Goal: Task Accomplishment & Management: Complete application form

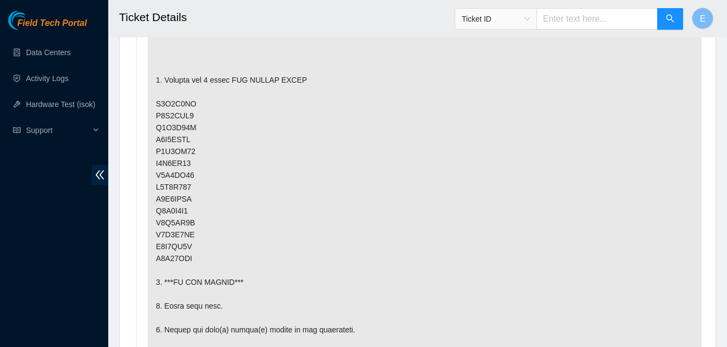
scroll to position [693, 0]
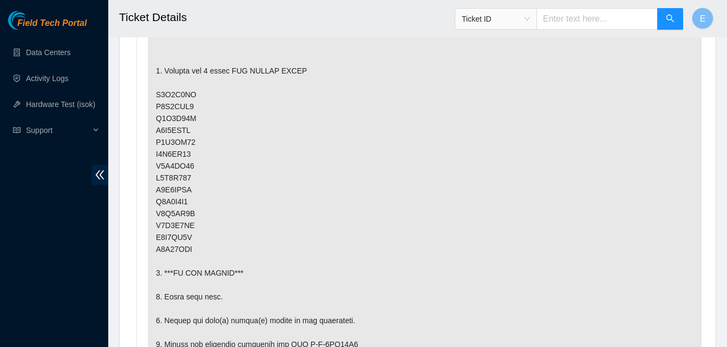
click at [149, 321] on p at bounding box center [425, 309] width 554 height 719
drag, startPoint x: 140, startPoint y: 284, endPoint x: 133, endPoint y: 243, distance: 41.7
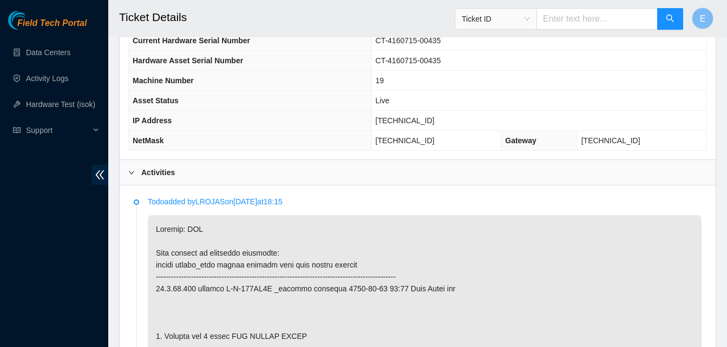
scroll to position [426, 0]
drag, startPoint x: 398, startPoint y: 121, endPoint x: 439, endPoint y: 129, distance: 41.9
click at [439, 129] on td "96.7.74.230" at bounding box center [538, 121] width 335 height 20
copy span "96.7.74.230"
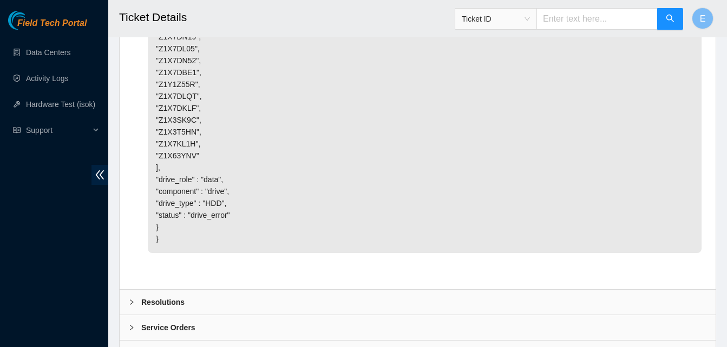
scroll to position [5419, 0]
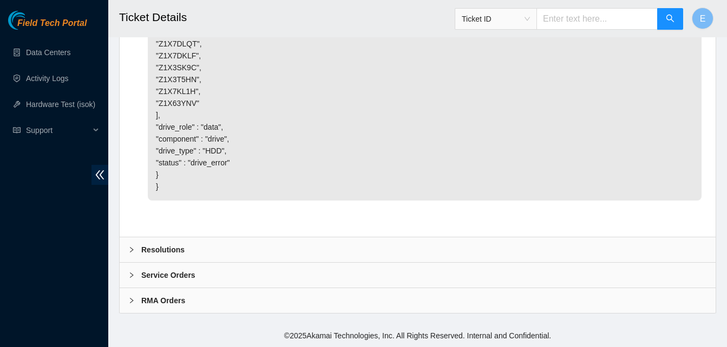
click at [176, 251] on b "Resolutions" at bounding box center [162, 250] width 43 height 12
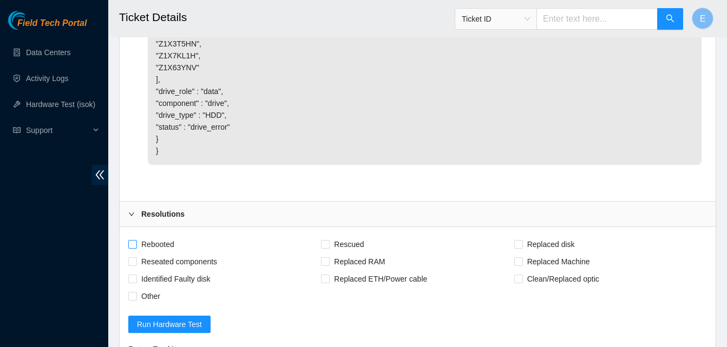
click at [135, 248] on input "Rebooted" at bounding box center [132, 244] width 8 height 8
checkbox input "true"
click at [515, 248] on input "Replaced disk" at bounding box center [518, 244] width 8 height 8
checkbox input "true"
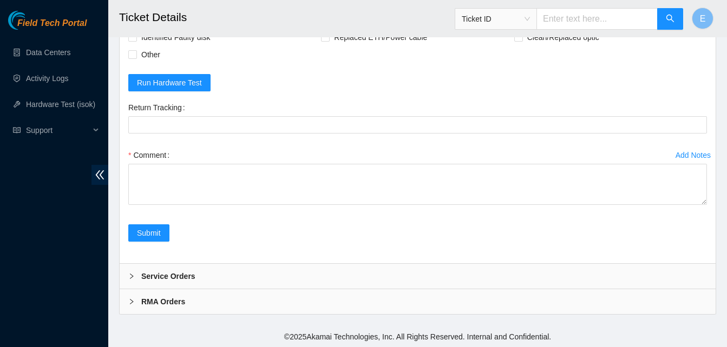
scroll to position [5698, 0]
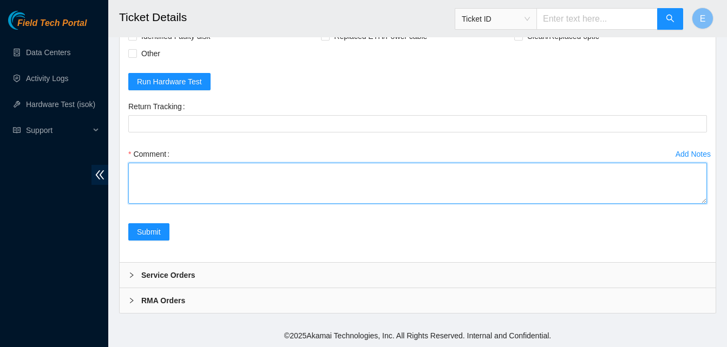
click at [202, 171] on textarea "Comment" at bounding box center [417, 183] width 578 height 41
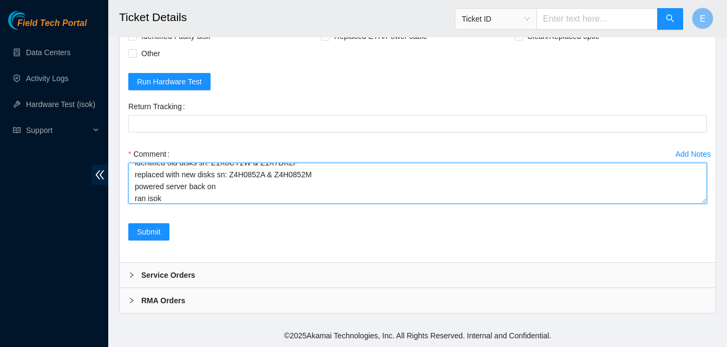
scroll to position [56, 0]
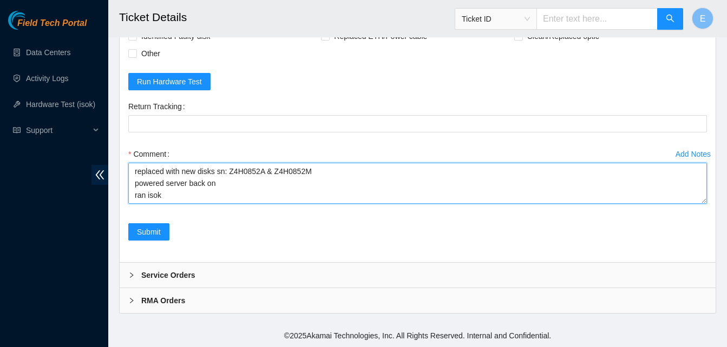
paste textarea "336999 15-09-2025 07:22:12 96.7.74.230 COMPLETE Result Detail Message Ticket ID…"
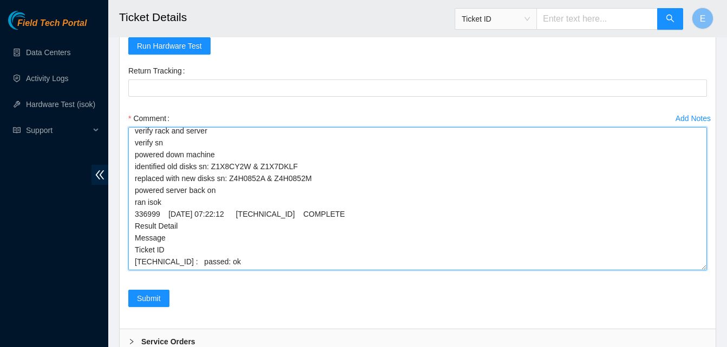
scroll to position [0, 0]
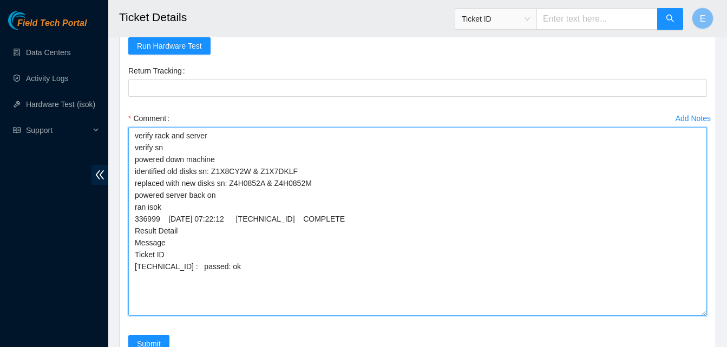
drag, startPoint x: 699, startPoint y: 202, endPoint x: 696, endPoint y: 350, distance: 147.7
click at [216, 192] on textarea "verify rack and server verify sn powered down machine identified old disks sn: …" at bounding box center [417, 221] width 578 height 189
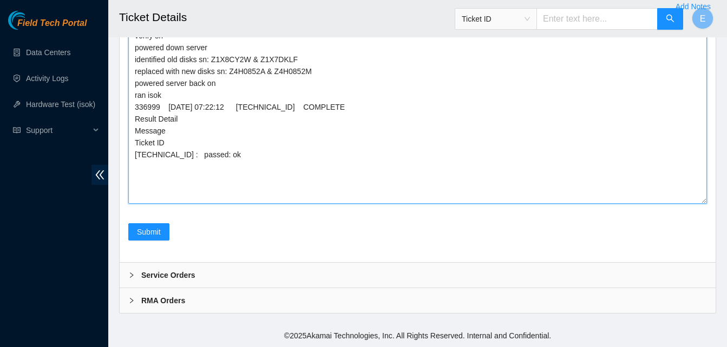
scroll to position [5846, 0]
type textarea "verify rack and server verify sn powered down server identified old disks sn: Z…"
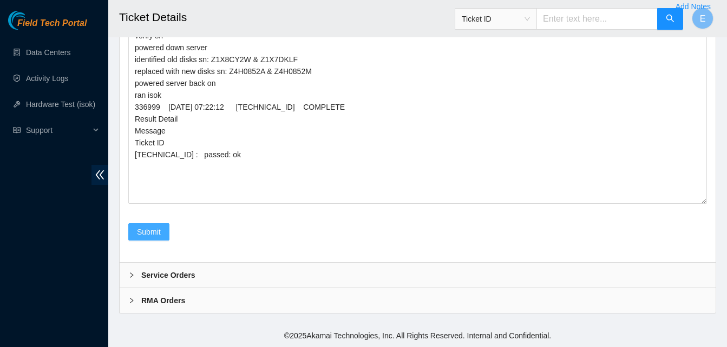
click at [145, 230] on span "Submit" at bounding box center [149, 232] width 24 height 12
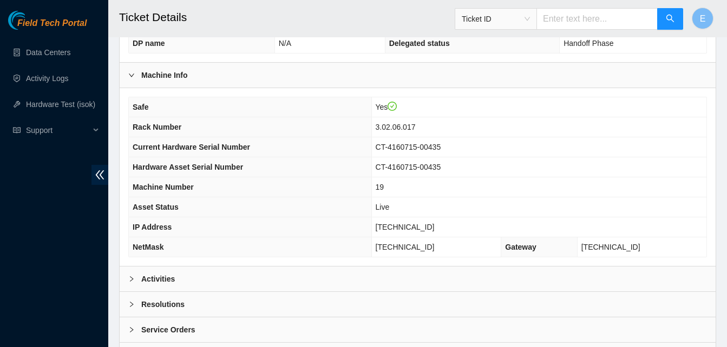
scroll to position [375, 0]
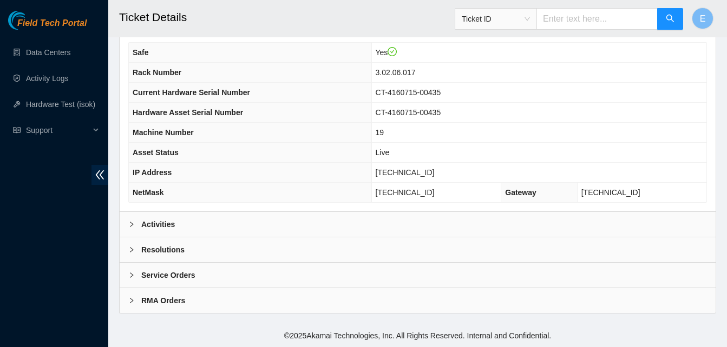
click at [161, 218] on div "Activities" at bounding box center [418, 224] width 596 height 25
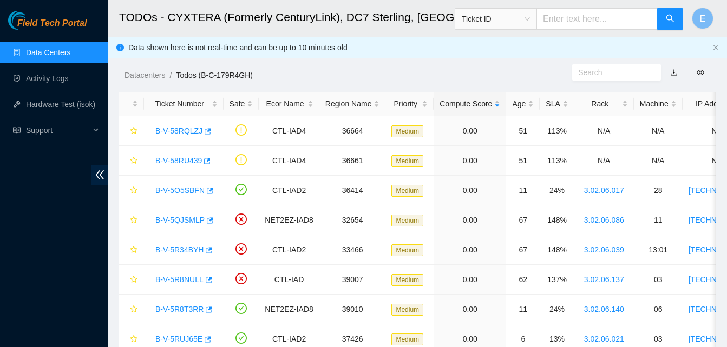
scroll to position [1031, 0]
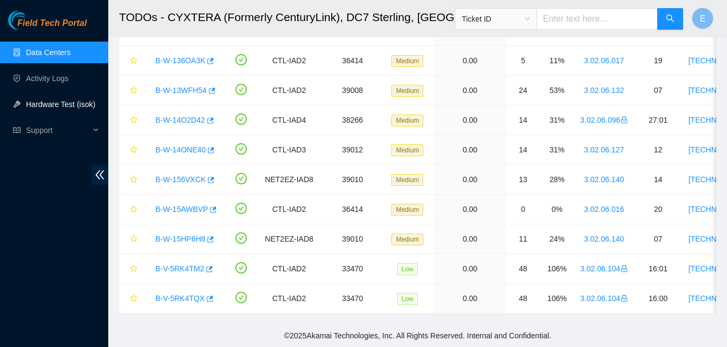
click at [70, 105] on link "Hardware Test (isok)" at bounding box center [60, 104] width 69 height 9
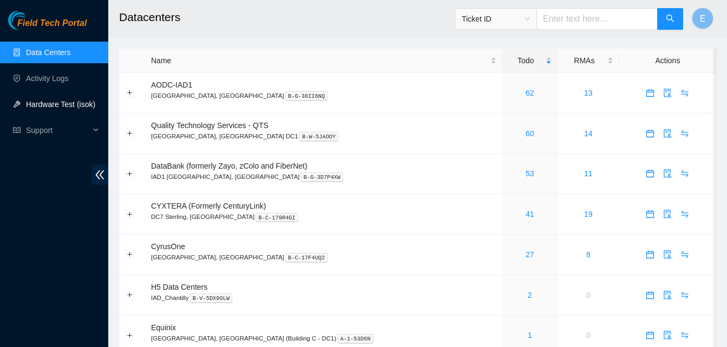
click at [73, 102] on link "Hardware Test (isok)" at bounding box center [60, 104] width 69 height 9
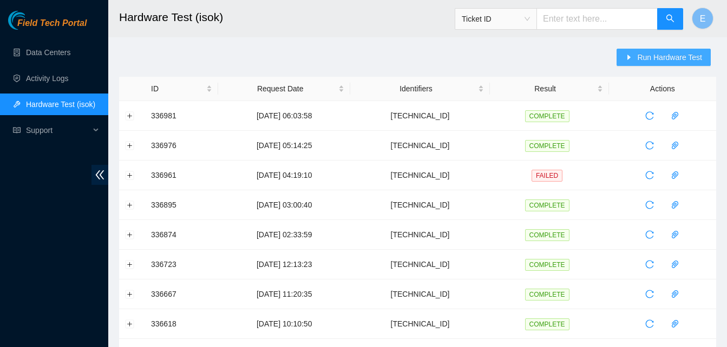
click at [660, 60] on span "Run Hardware Test" at bounding box center [669, 57] width 65 height 12
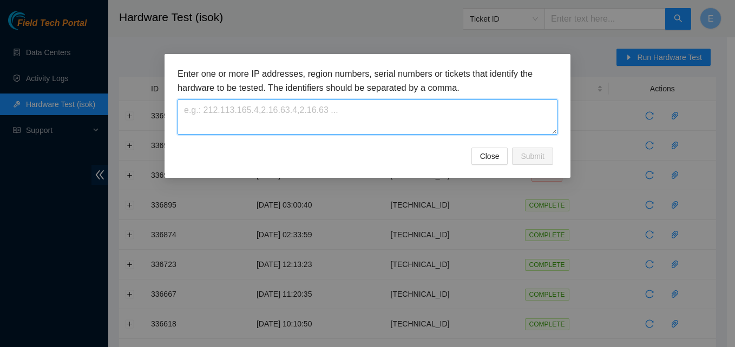
click at [333, 121] on textarea at bounding box center [367, 117] width 380 height 35
paste textarea "[TECHNICAL_ID]"
type textarea "[TECHNICAL_ID]"
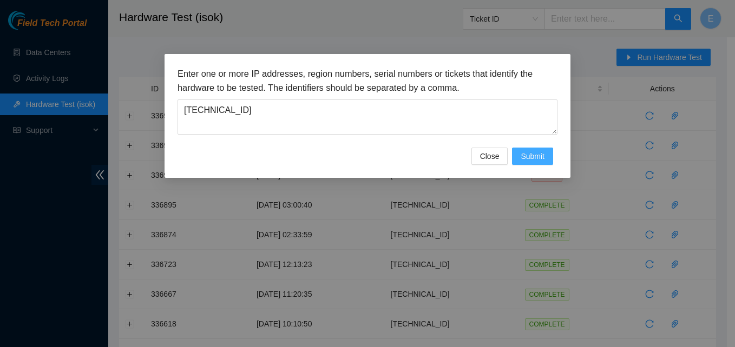
click at [541, 158] on span "Submit" at bounding box center [533, 156] width 24 height 12
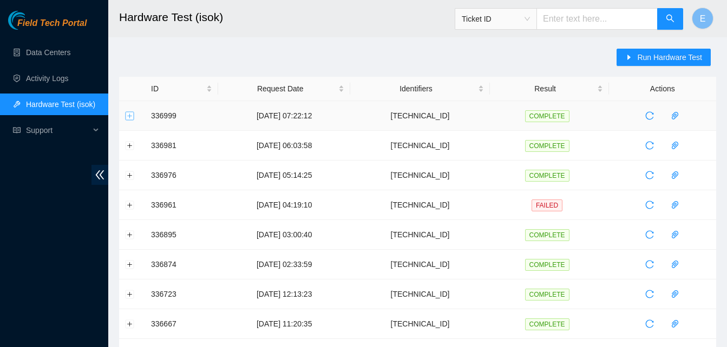
click at [128, 113] on button "Expand row" at bounding box center [130, 115] width 9 height 9
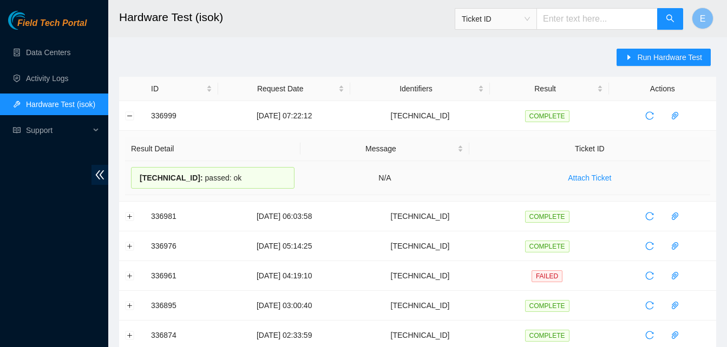
drag, startPoint x: 148, startPoint y: 113, endPoint x: 225, endPoint y: 176, distance: 99.6
copy tbody "336999 15-09-2025 07:22:12 96.7.74.230 COMPLETE Result Detail Message Ticket ID…"
click at [133, 114] on button "Collapse row" at bounding box center [130, 115] width 9 height 9
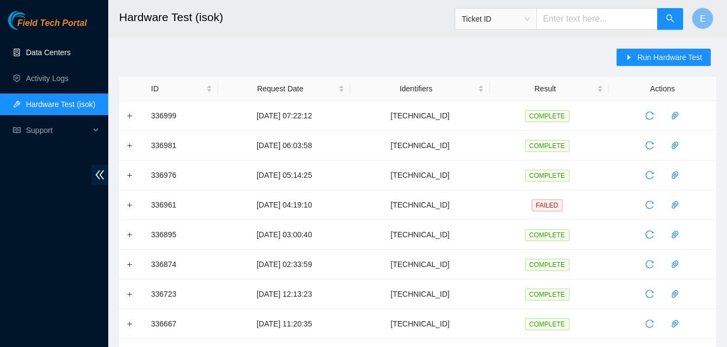
click at [57, 52] on link "Data Centers" at bounding box center [48, 52] width 44 height 9
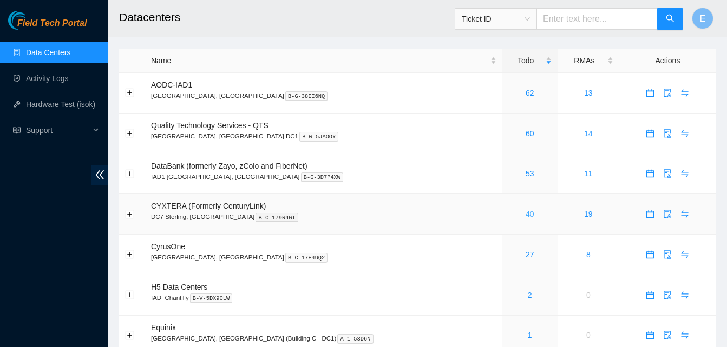
click at [525, 213] on link "40" at bounding box center [529, 214] width 9 height 9
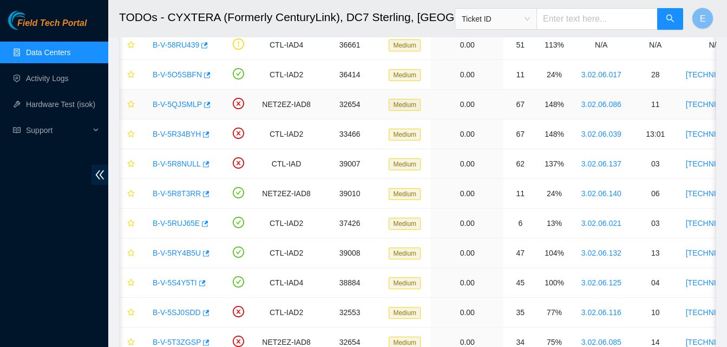
scroll to position [116, 0]
click at [202, 226] on icon "button" at bounding box center [205, 223] width 6 height 6
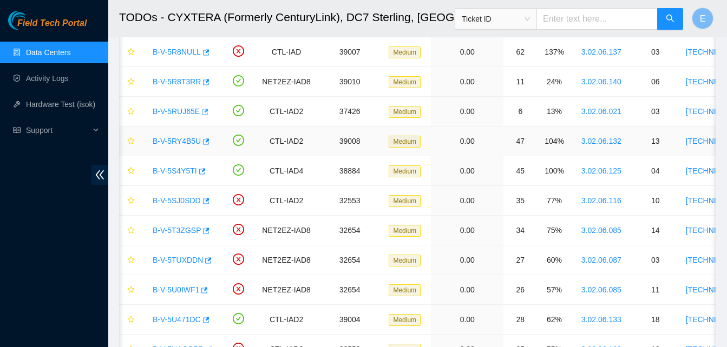
scroll to position [228, 0]
click at [201, 141] on icon "button" at bounding box center [205, 141] width 8 height 8
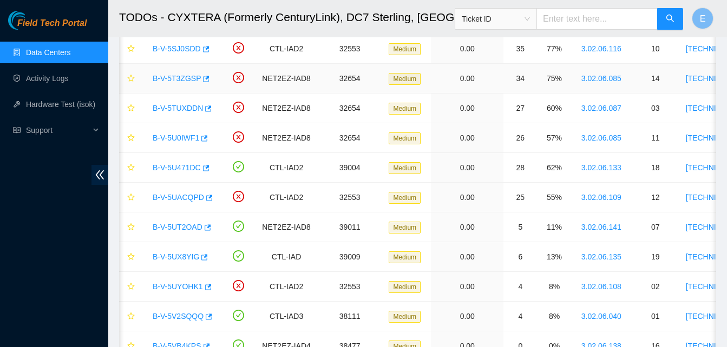
scroll to position [380, 0]
click at [201, 256] on icon "button" at bounding box center [204, 257] width 8 height 8
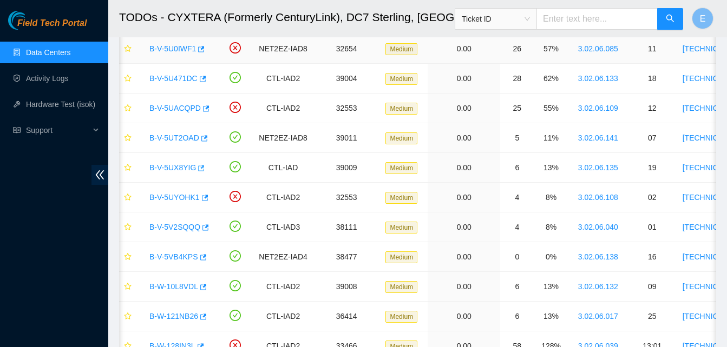
scroll to position [470, 0]
click at [200, 315] on icon "button" at bounding box center [203, 317] width 8 height 8
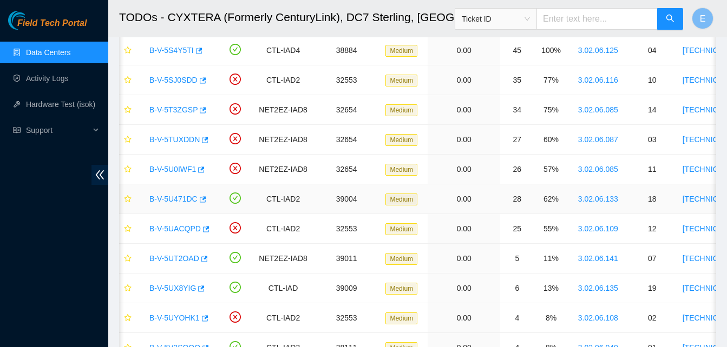
scroll to position [348, 0]
click at [292, 82] on td "CTL-IAD2" at bounding box center [283, 81] width 60 height 30
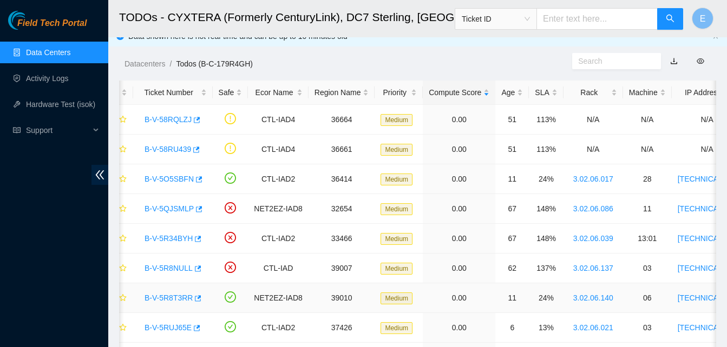
scroll to position [0, 0]
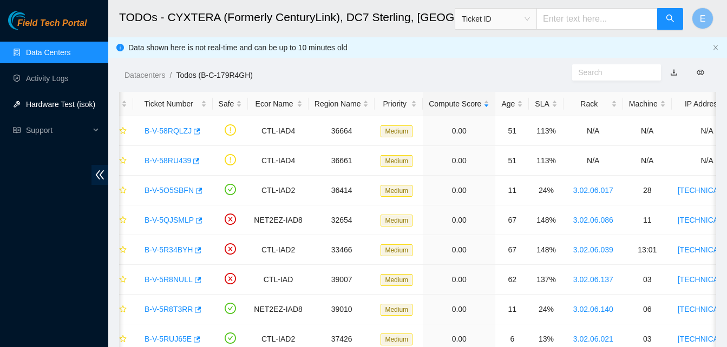
click at [34, 106] on link "Hardware Test (isok)" at bounding box center [60, 104] width 69 height 9
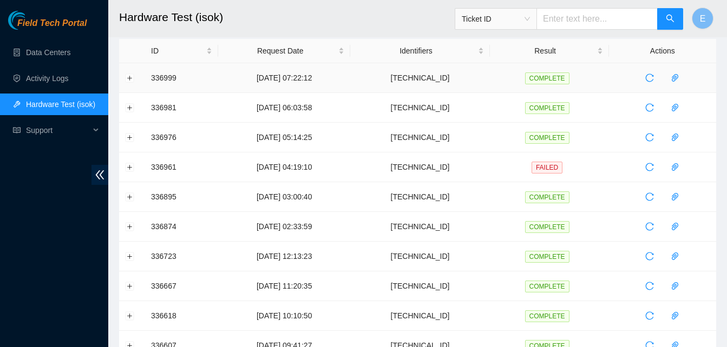
scroll to position [38, 0]
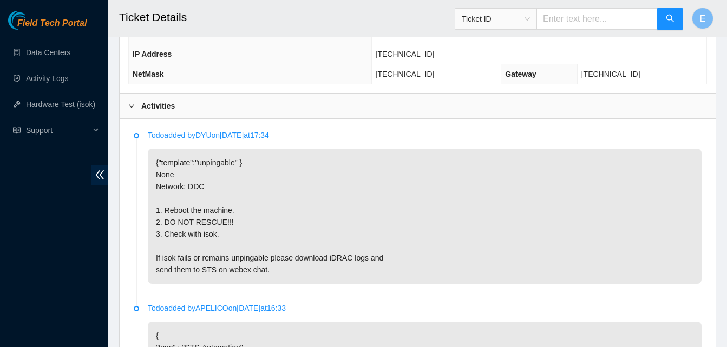
scroll to position [494, 0]
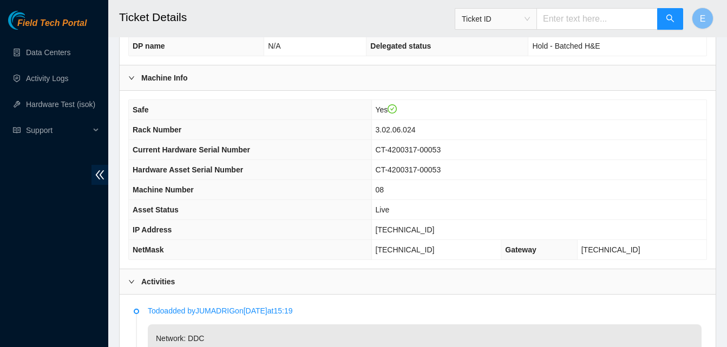
scroll to position [301, 0]
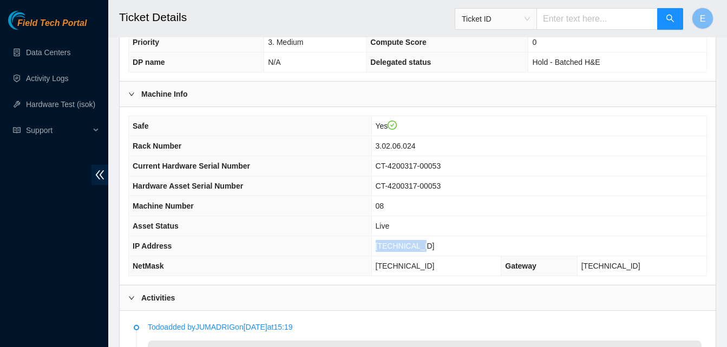
drag, startPoint x: 408, startPoint y: 245, endPoint x: 447, endPoint y: 249, distance: 39.2
click at [434, 249] on span "23.46.153.11" at bounding box center [405, 246] width 59 height 9
copy span "23.46.153.11"
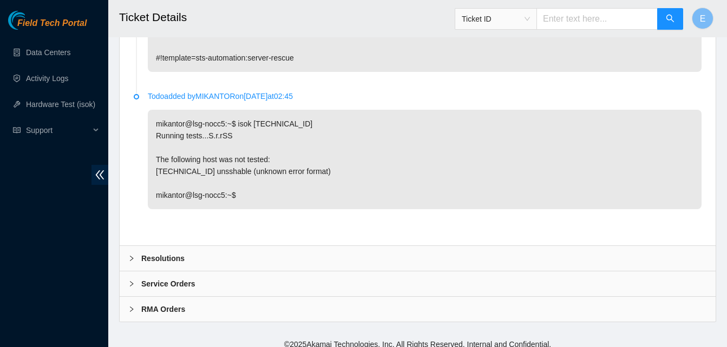
scroll to position [694, 0]
click at [150, 260] on b "Resolutions" at bounding box center [162, 258] width 43 height 12
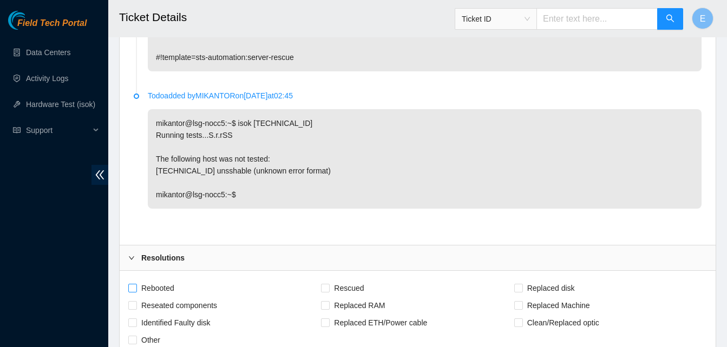
click at [132, 286] on input "Rebooted" at bounding box center [132, 288] width 8 height 8
checkbox input "true"
click at [328, 288] on input "Rescued" at bounding box center [325, 288] width 8 height 8
checkbox input "true"
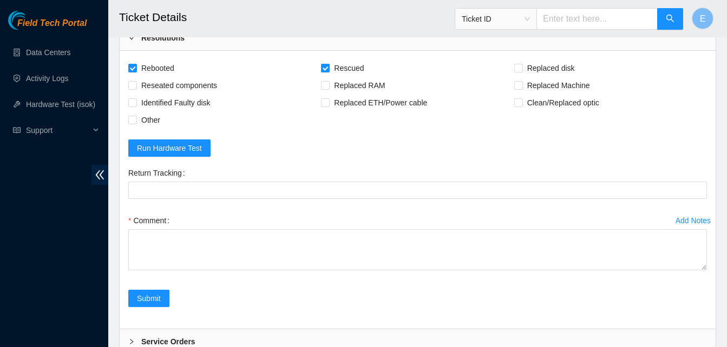
scroll to position [981, 0]
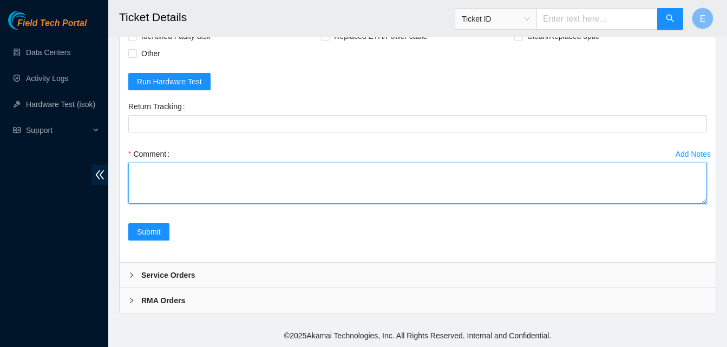
click at [188, 189] on textarea "Comment" at bounding box center [417, 183] width 578 height 41
paste textarea "337001 15-09-2025 08:12:11 23.46.153.11 COMPLETE Result Detail Message Ticket I…"
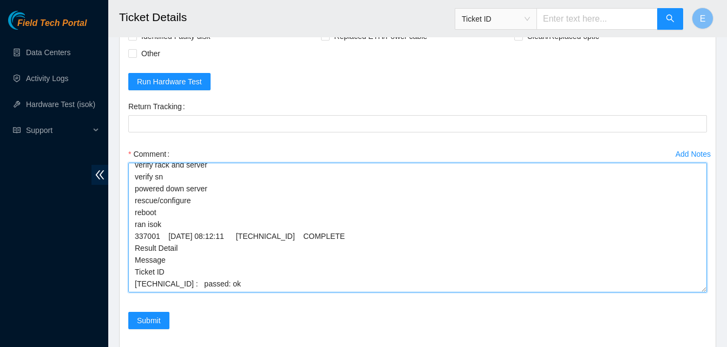
scroll to position [0, 0]
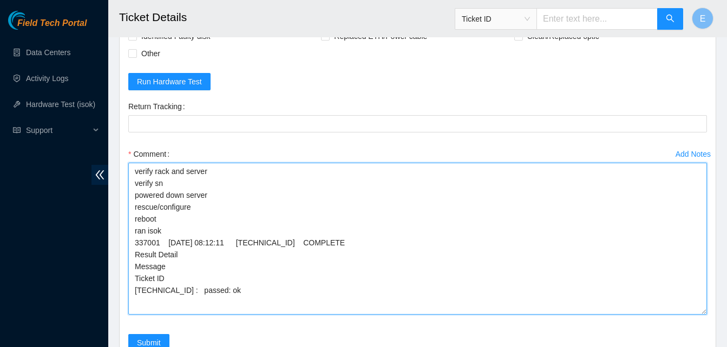
drag, startPoint x: 703, startPoint y: 202, endPoint x: 687, endPoint y: 327, distance: 126.6
click at [687, 315] on textarea "verify rack and server verify sn powered down server rescue/configure reboot ra…" at bounding box center [417, 239] width 578 height 152
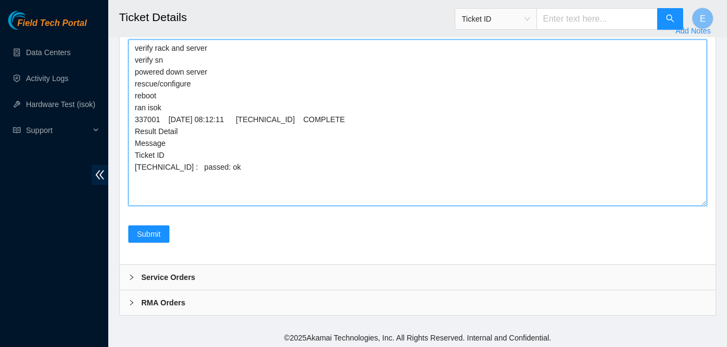
scroll to position [1106, 0]
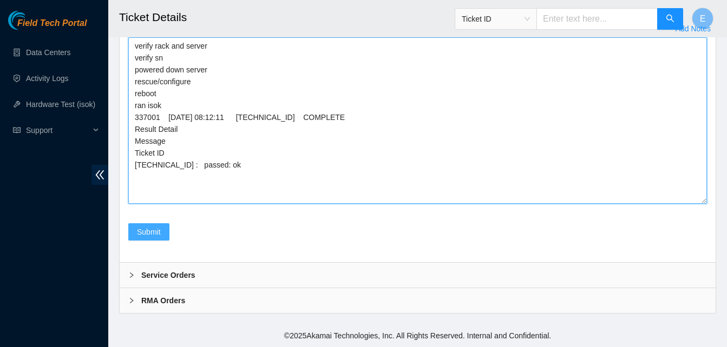
type textarea "verify rack and server verify sn powered down server rescue/configure reboot ra…"
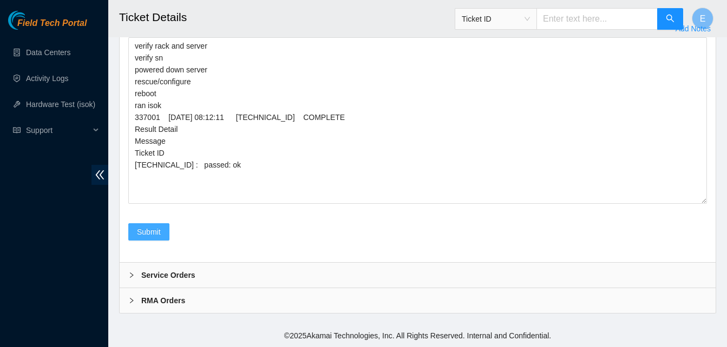
click at [160, 229] on span "Submit" at bounding box center [149, 232] width 24 height 12
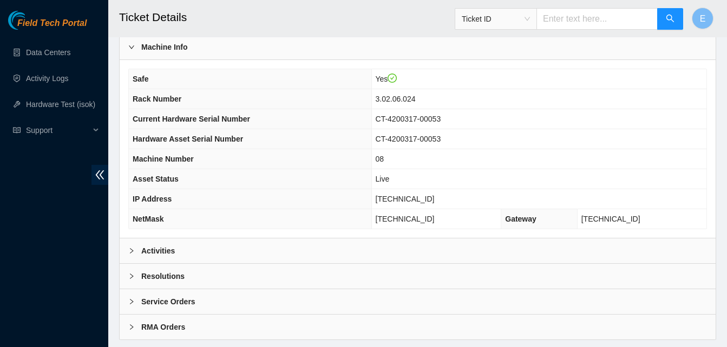
scroll to position [375, 0]
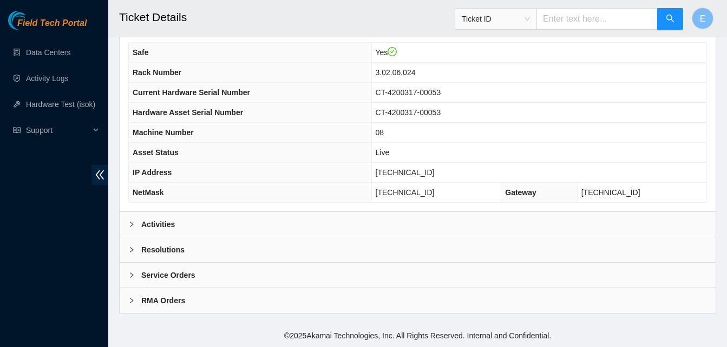
click at [151, 223] on b "Activities" at bounding box center [158, 225] width 34 height 12
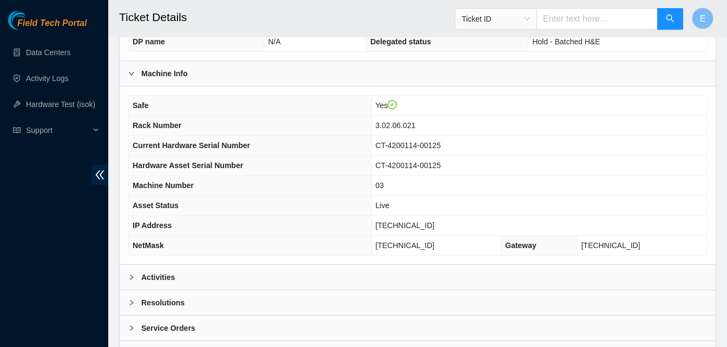
scroll to position [375, 0]
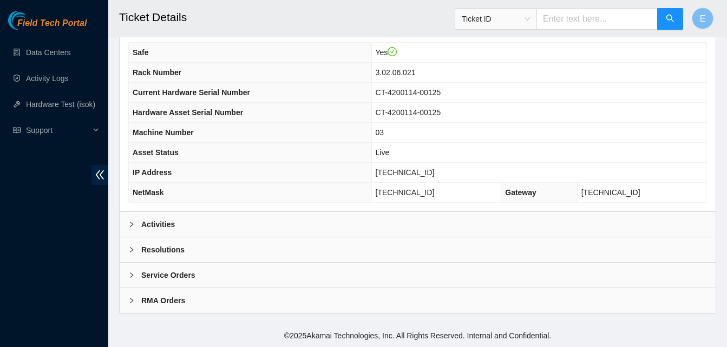
click at [163, 225] on b "Activities" at bounding box center [158, 225] width 34 height 12
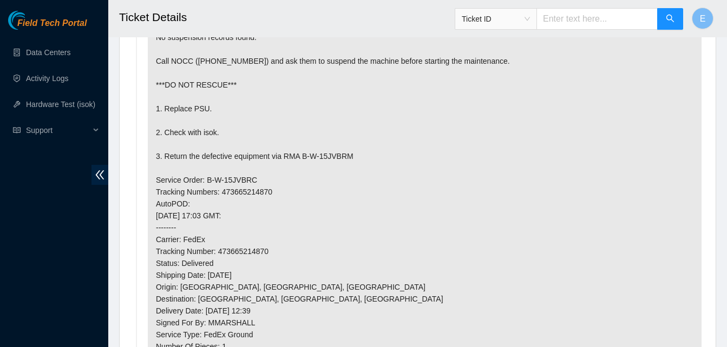
scroll to position [643, 0]
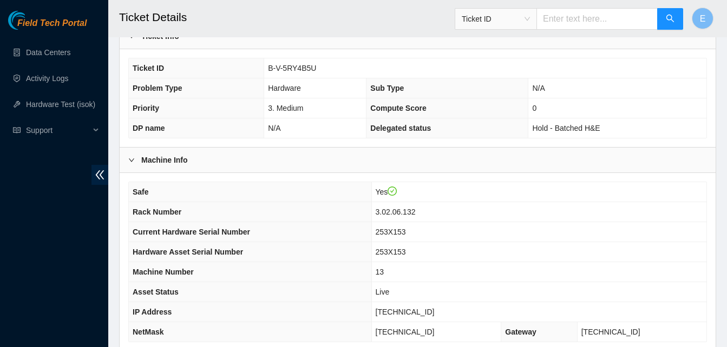
scroll to position [375, 0]
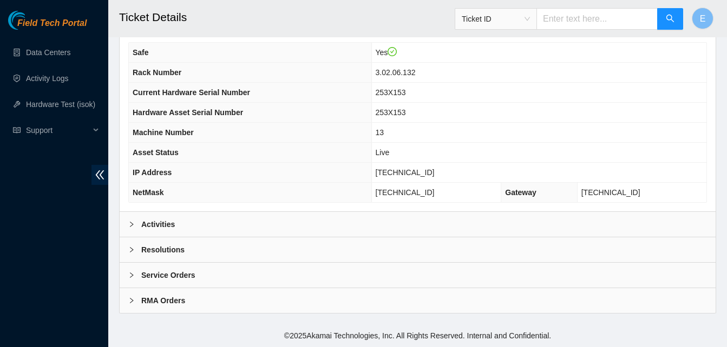
click at [159, 225] on b "Activities" at bounding box center [158, 225] width 34 height 12
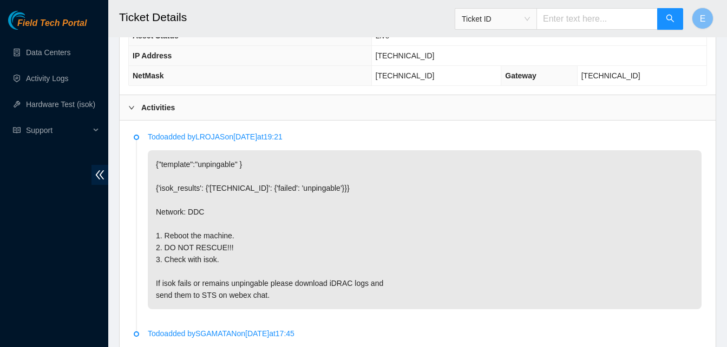
scroll to position [493, 0]
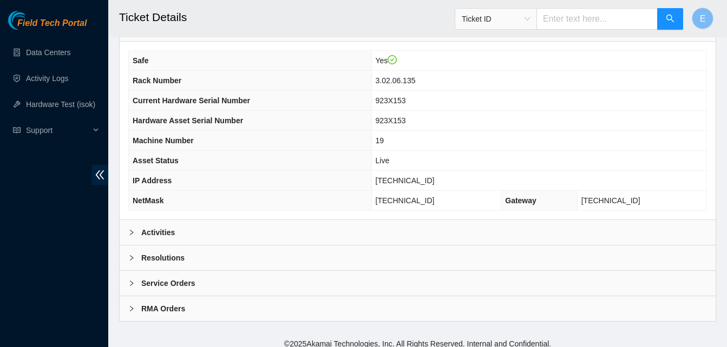
scroll to position [375, 0]
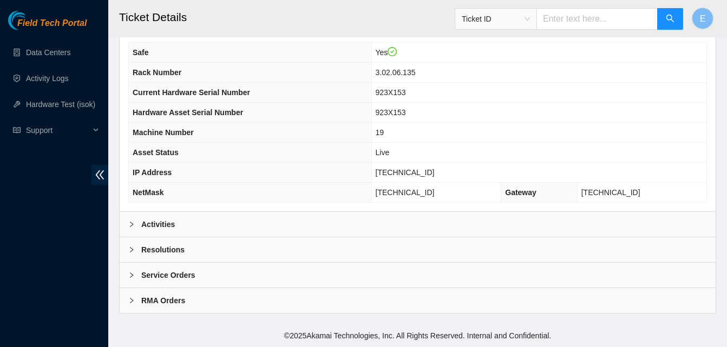
click at [157, 221] on b "Activities" at bounding box center [158, 225] width 34 height 12
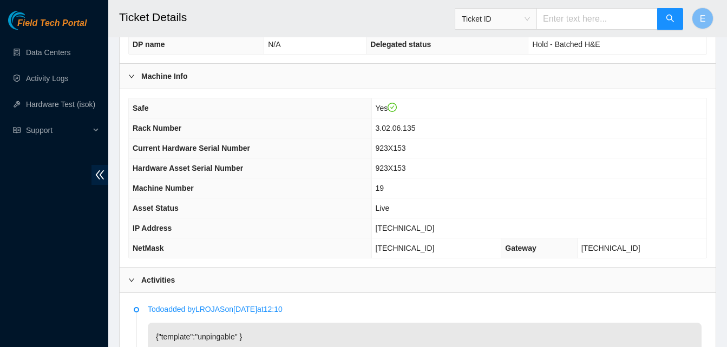
scroll to position [319, 0]
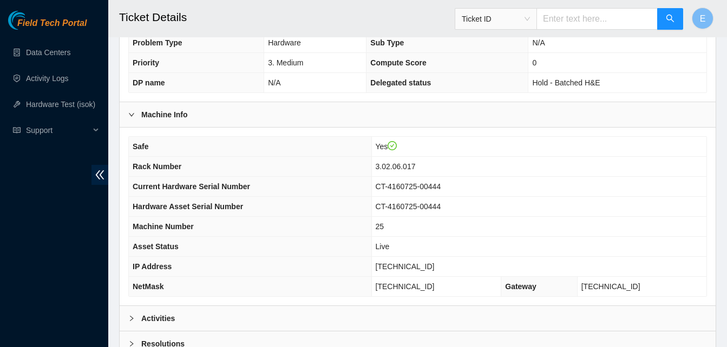
scroll to position [375, 0]
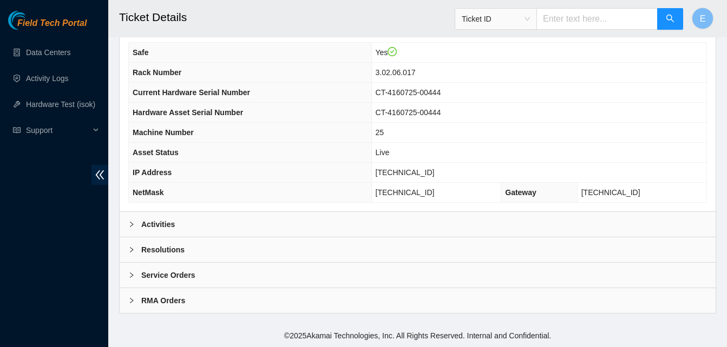
click at [157, 222] on b "Activities" at bounding box center [158, 225] width 34 height 12
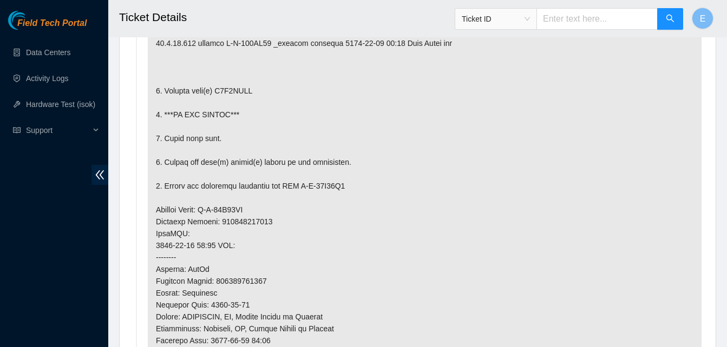
scroll to position [672, 0]
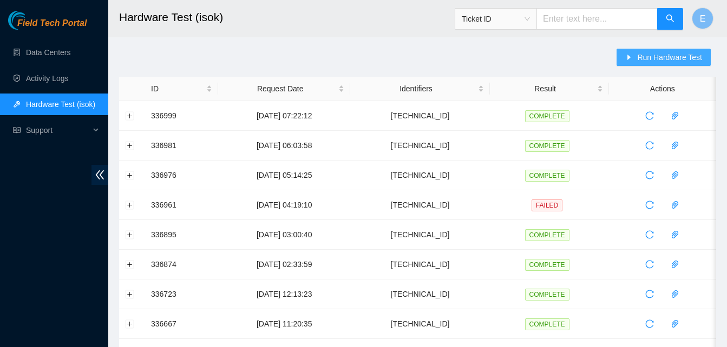
click at [674, 57] on span "Run Hardware Test" at bounding box center [669, 57] width 65 height 12
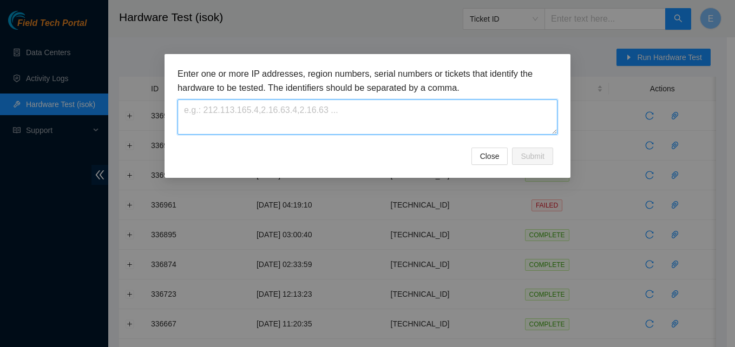
click at [342, 122] on textarea at bounding box center [367, 117] width 380 height 35
paste textarea "[TECHNICAL_ID]"
type textarea "[TECHNICAL_ID]"
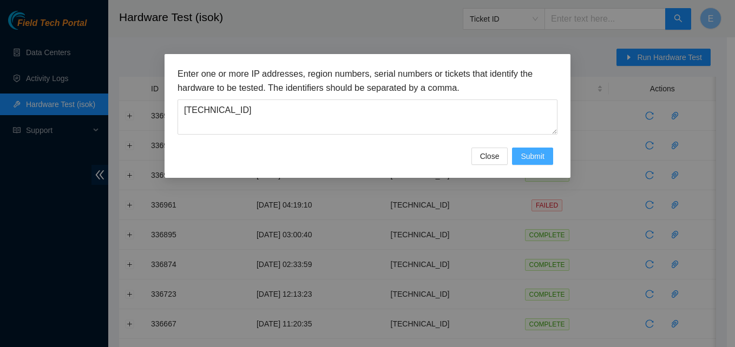
click at [536, 154] on span "Submit" at bounding box center [533, 156] width 24 height 12
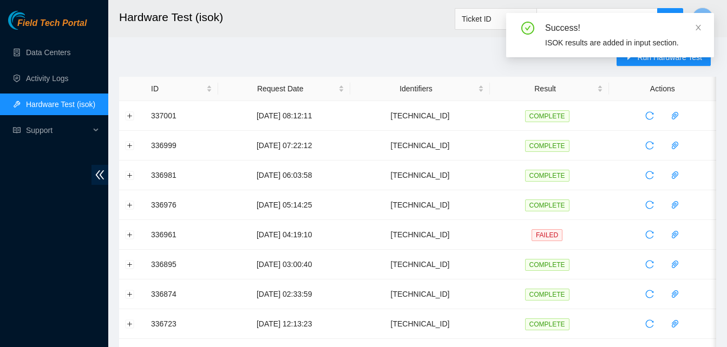
click at [696, 19] on div "Success! ISOK results are added in input section." at bounding box center [610, 35] width 208 height 44
click at [699, 25] on icon "close" at bounding box center [698, 28] width 8 height 8
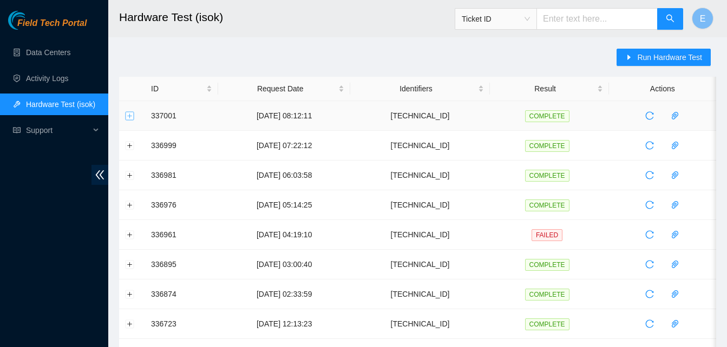
click at [130, 118] on button "Expand row" at bounding box center [130, 115] width 9 height 9
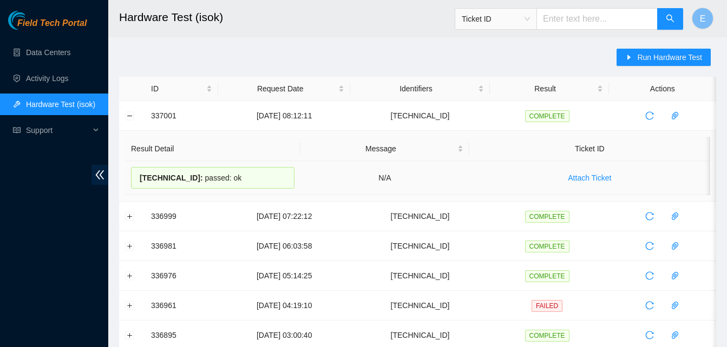
drag, startPoint x: 151, startPoint y: 118, endPoint x: 232, endPoint y: 177, distance: 100.0
copy tbody "337001 [DATE] 08:12:11 [TECHNICAL_ID] COMPLETE Result Detail Message Ticket ID …"
click at [131, 114] on button "Collapse row" at bounding box center [130, 115] width 9 height 9
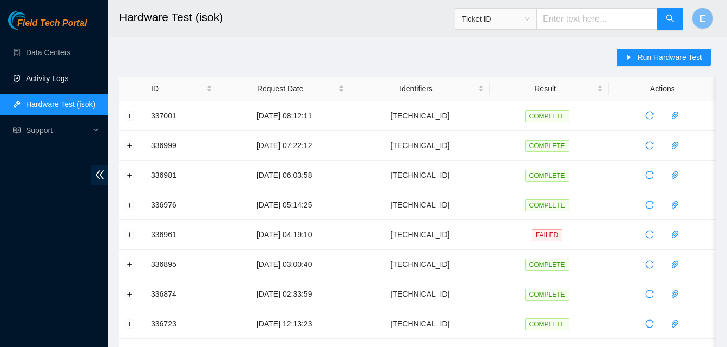
click at [38, 80] on link "Activity Logs" at bounding box center [47, 78] width 43 height 9
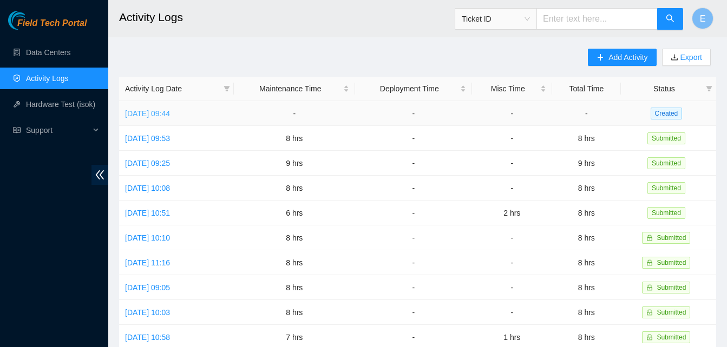
click at [156, 111] on link "[DATE] 09:44" at bounding box center [147, 113] width 45 height 9
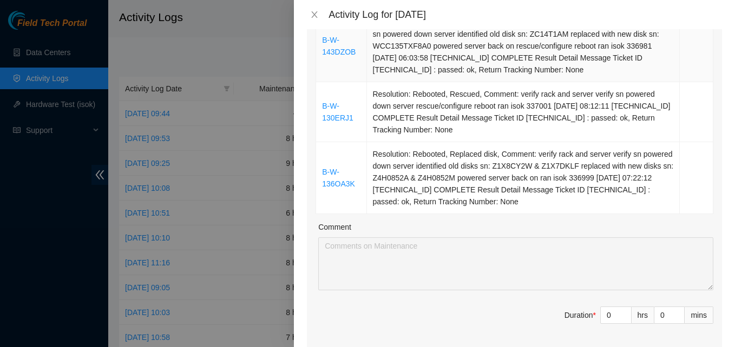
scroll to position [984, 0]
click at [601, 307] on input "0" at bounding box center [616, 315] width 30 height 16
type input "1"
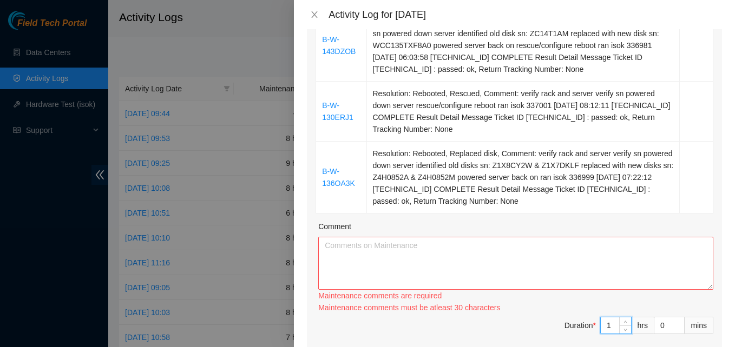
type input "12"
click at [455, 255] on textarea "Comment" at bounding box center [515, 263] width 395 height 53
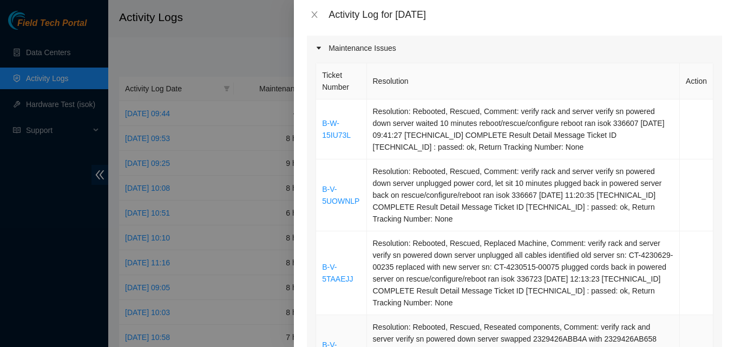
scroll to position [151, 0]
click at [320, 106] on td "B-W-15IU73L" at bounding box center [341, 130] width 50 height 60
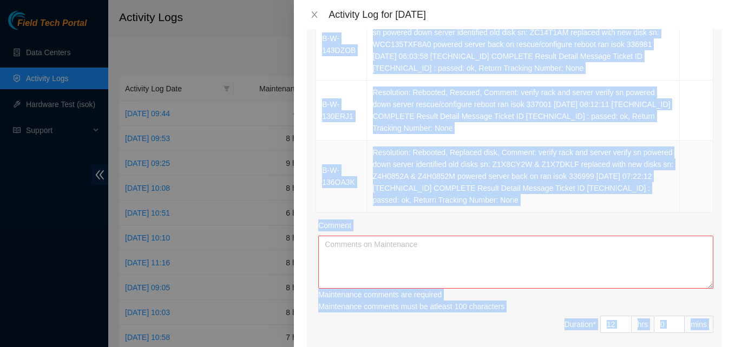
scroll to position [997, 0]
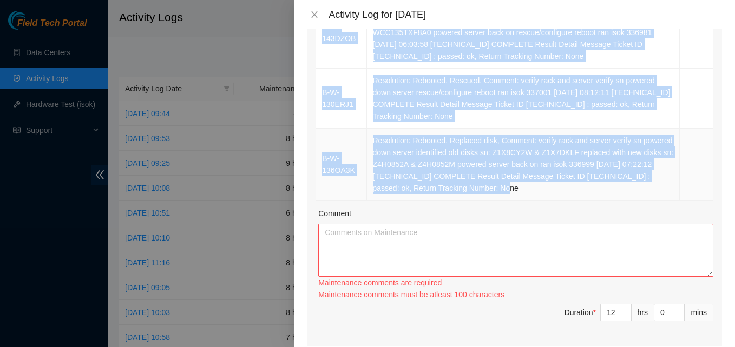
drag, startPoint x: 320, startPoint y: 106, endPoint x: 487, endPoint y: 174, distance: 180.1
copy tbody "B-W-15IU73L Resolution: Rebooted, Rescued, Comment: verify rack and server veri…"
click at [354, 250] on textarea "Comment" at bounding box center [515, 250] width 395 height 53
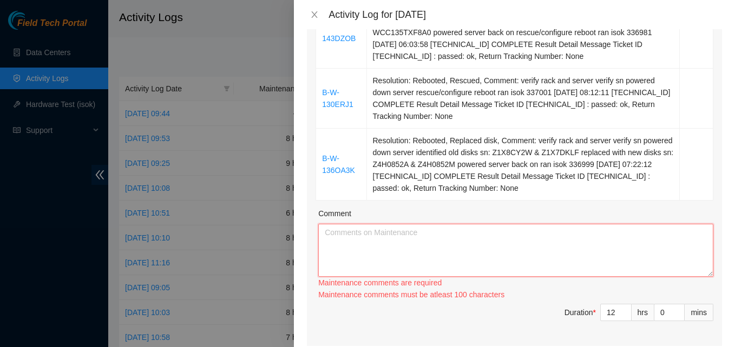
paste textarea "B-W-15IU73L Resolution: Rebooted, Rescued, Comment: verify rack and server veri…"
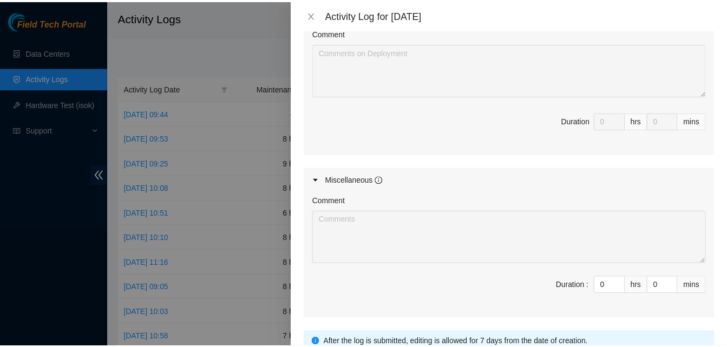
scroll to position [1477, 0]
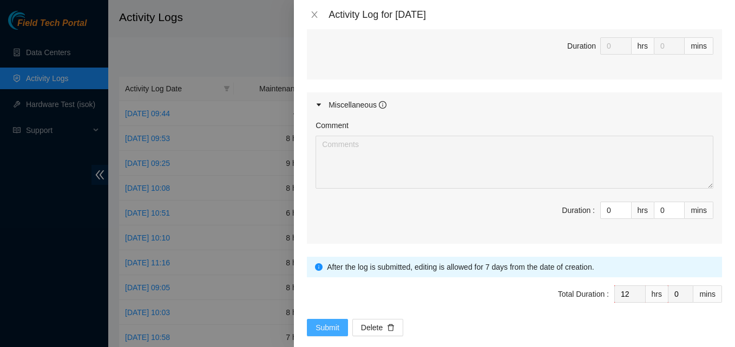
type textarea "B-W-15IU73L Resolution: Rebooted, Rescued, Comment: verify rack and server veri…"
click at [325, 319] on button "Submit" at bounding box center [327, 327] width 41 height 17
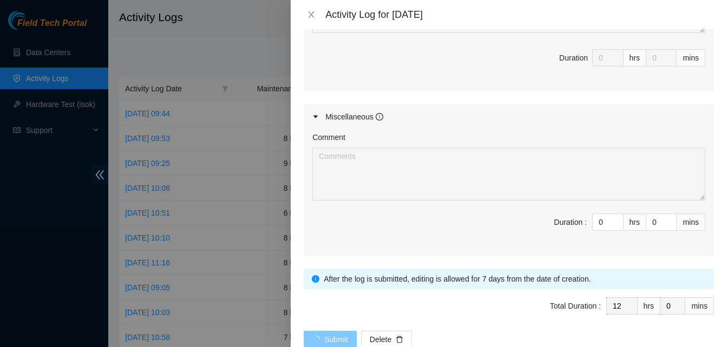
scroll to position [0, 0]
